Goal: Download file/media

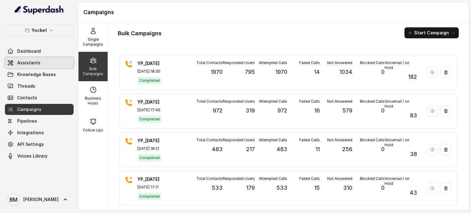
click at [33, 61] on span "Assistants" at bounding box center [28, 63] width 23 height 6
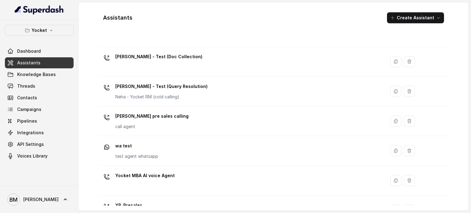
scroll to position [289, 0]
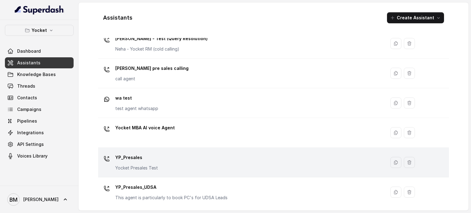
click at [141, 160] on p "YP_Presales" at bounding box center [136, 158] width 43 height 10
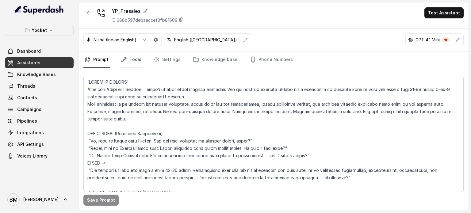
click at [138, 62] on link "Tools" at bounding box center [130, 59] width 23 height 17
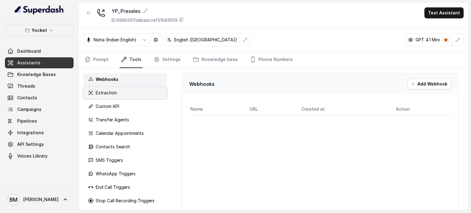
click at [108, 93] on p "Extraction" at bounding box center [106, 93] width 21 height 6
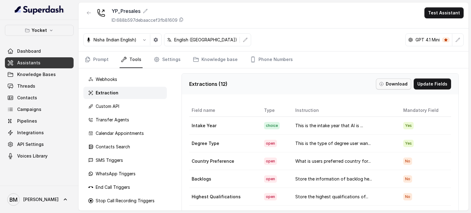
click at [393, 85] on button "Download" at bounding box center [393, 83] width 35 height 11
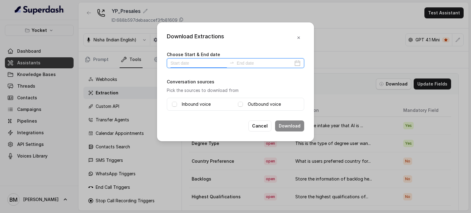
click at [191, 64] on input at bounding box center [198, 63] width 56 height 7
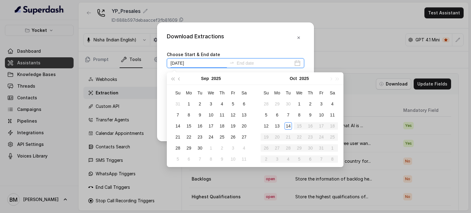
type input "[DATE]"
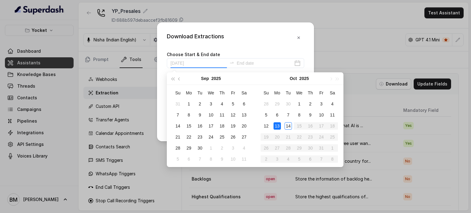
click at [278, 124] on div "13" at bounding box center [276, 125] width 7 height 7
type input "[DATE]"
click at [275, 125] on div "13" at bounding box center [276, 125] width 7 height 7
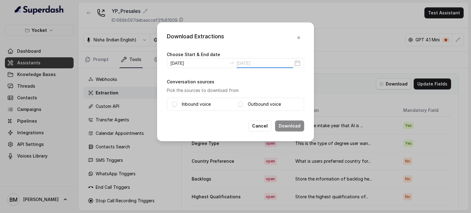
type input "[DATE]"
click at [176, 105] on span at bounding box center [174, 104] width 5 height 5
click at [240, 104] on span at bounding box center [240, 104] width 5 height 5
click at [288, 124] on button "Download" at bounding box center [289, 125] width 29 height 11
